Goal: Answer question/provide support

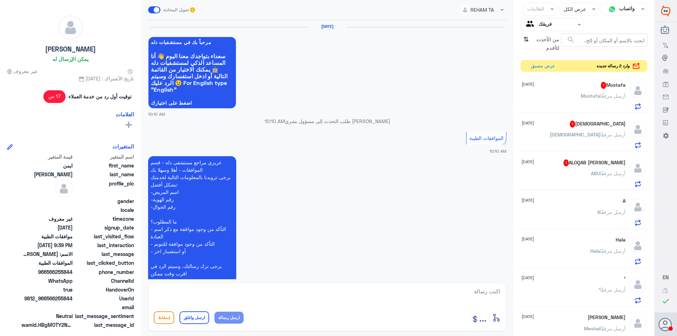
scroll to position [659, 0]
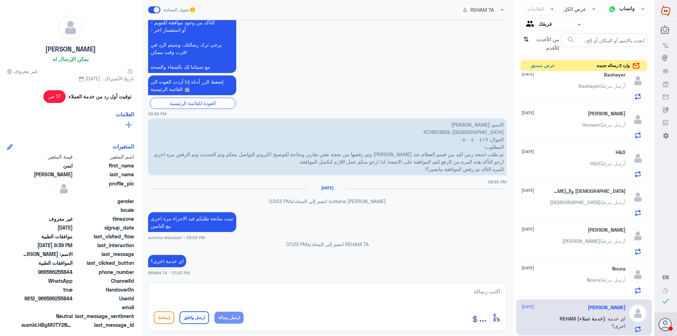
click at [546, 66] on button "عرض مسبق" at bounding box center [543, 65] width 30 height 11
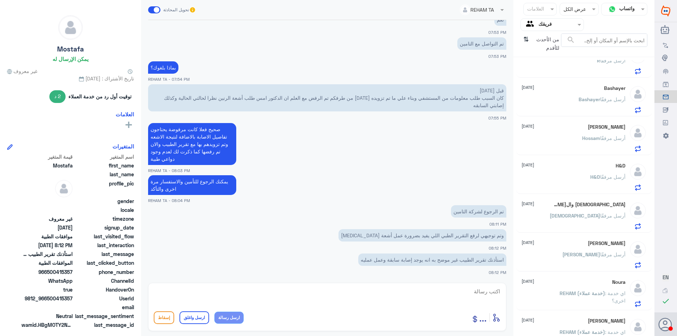
scroll to position [384, 0]
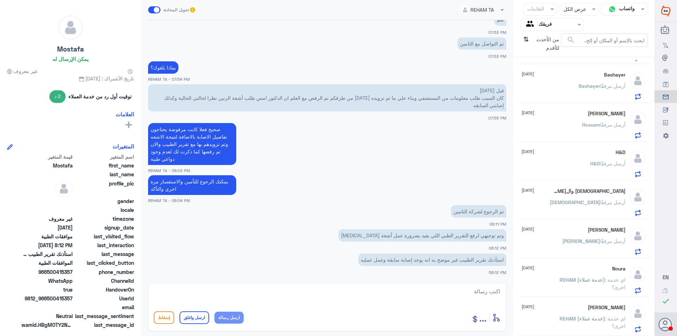
click at [595, 316] on span "REHAM (خدمة عملاء)" at bounding box center [581, 319] width 45 height 6
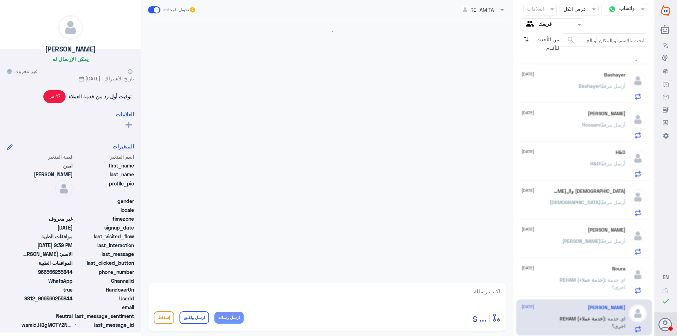
scroll to position [659, 0]
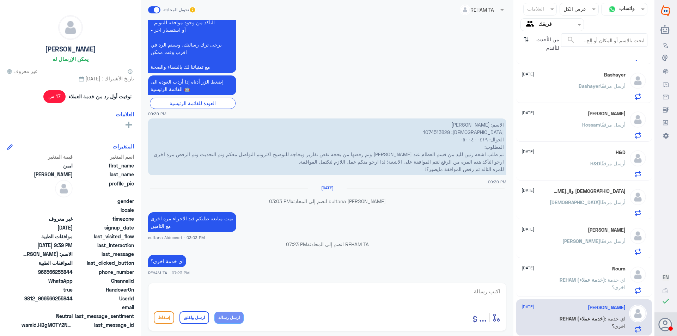
click at [562, 282] on span "REHAM (خدمة عملاء)" at bounding box center [581, 280] width 45 height 6
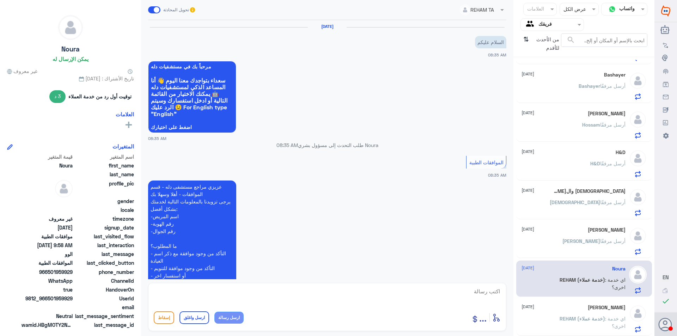
scroll to position [427, 0]
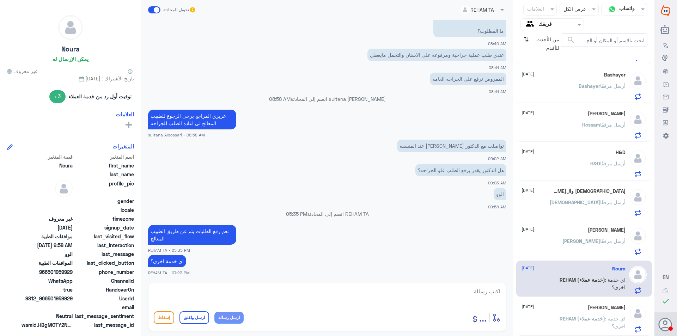
click at [592, 237] on p "[PERSON_NAME] أرسل مرفقًا" at bounding box center [593, 246] width 63 height 18
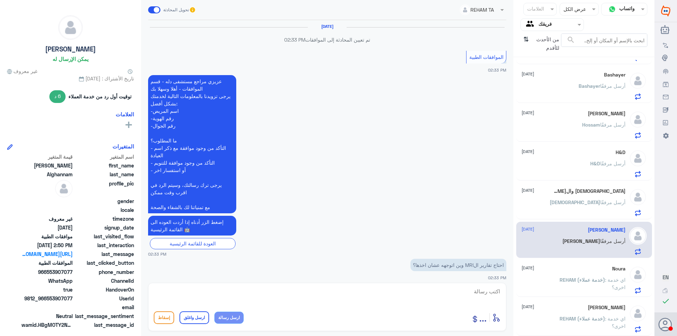
scroll to position [605, 0]
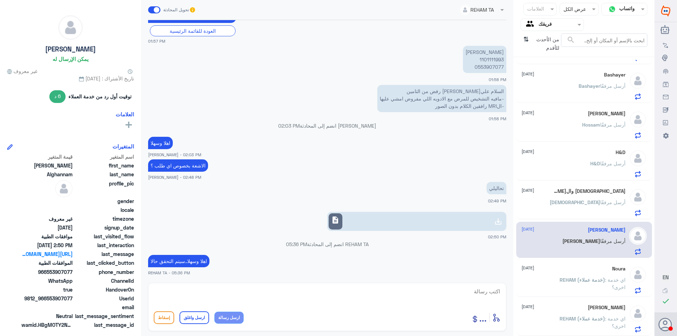
click at [596, 195] on div "[DEMOGRAPHIC_DATA] و[DEMOGRAPHIC_DATA][PERSON_NAME] [DATE] [DEMOGRAPHIC_DATA] أ…" at bounding box center [573, 202] width 104 height 28
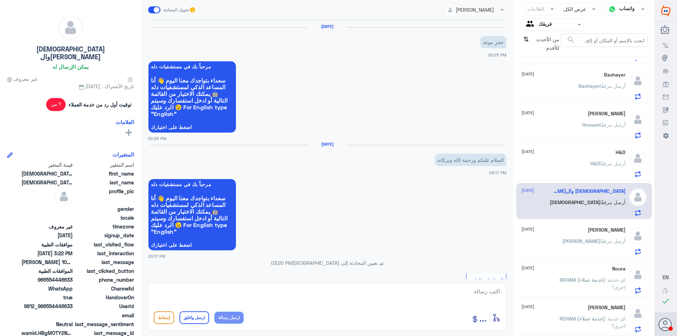
scroll to position [278, 0]
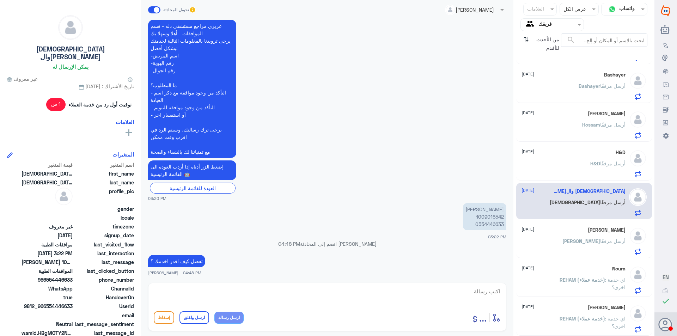
click at [601, 154] on div "H&D [DATE]" at bounding box center [573, 152] width 104 height 6
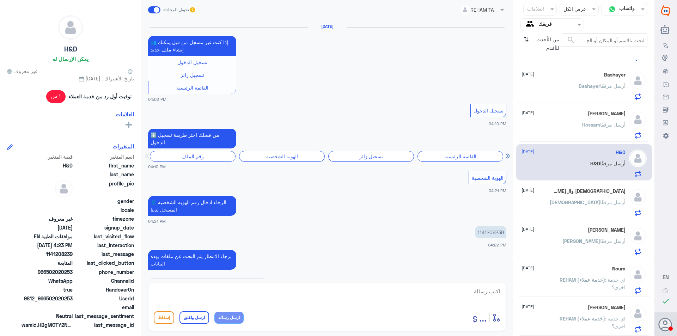
scroll to position [540, 0]
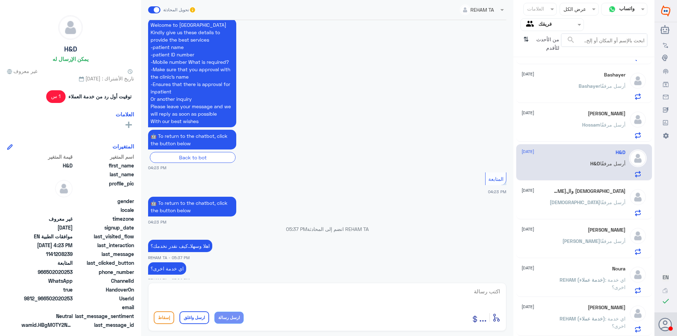
click at [605, 104] on div "Mostafa [DATE][PERSON_NAME] أرسل [DEMOGRAPHIC_DATA][PERSON_NAME] [DATE][PERSON_…" at bounding box center [583, 199] width 141 height 278
click at [604, 98] on p "[PERSON_NAME] أرسل مرفقًا" at bounding box center [601, 91] width 47 height 18
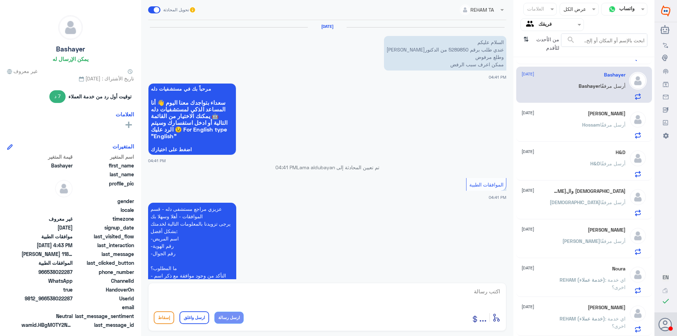
scroll to position [235, 0]
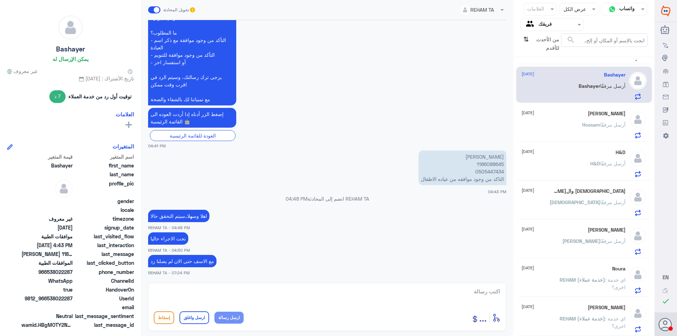
click at [572, 24] on input "text" at bounding box center [557, 24] width 39 height 8
click at [557, 74] on لديك "الوارد لديك" at bounding box center [555, 71] width 22 height 6
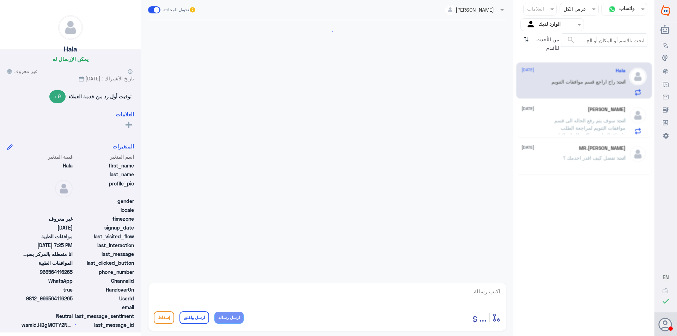
scroll to position [387, 0]
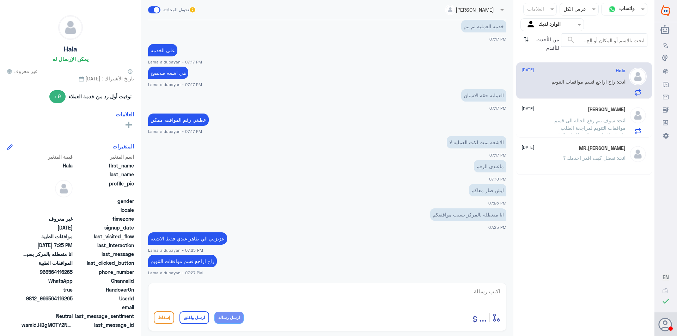
click at [610, 123] on span ": سوف يتم رفع الحاله الى قسم موافقات التنويم لمراجعة الطلب وارفاق التقارير شاكر…" at bounding box center [589, 127] width 71 height 21
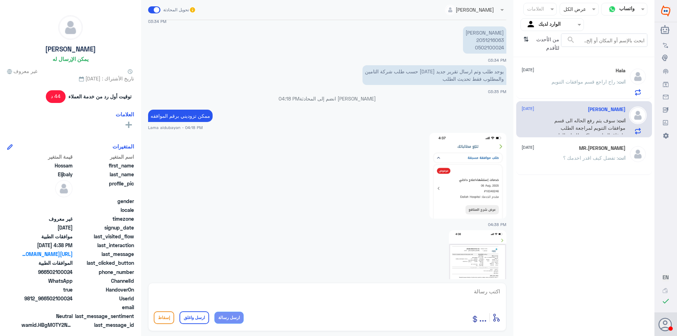
scroll to position [478, 0]
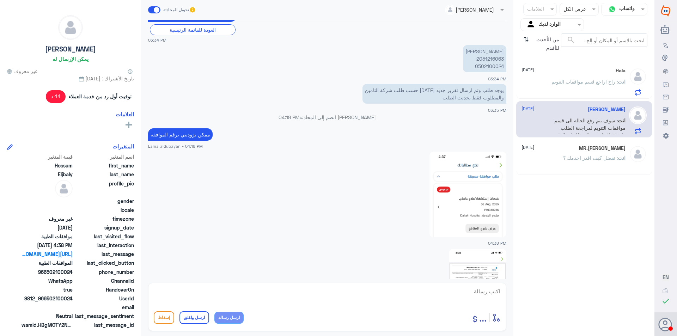
click at [490, 57] on p "[PERSON_NAME] 2051216063 0502100024" at bounding box center [484, 58] width 43 height 27
copy p "2051216063"
